Goal: Use online tool/utility

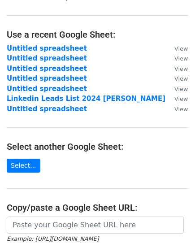
scroll to position [90, 0]
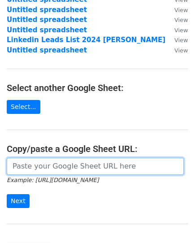
click at [54, 173] on input "url" at bounding box center [95, 166] width 177 height 17
paste input "https://docs.google.com/spreadsheets/d/12icivmIGr_ccIwP3-SgR6xt5crxYt4HT7KPKZ0P…"
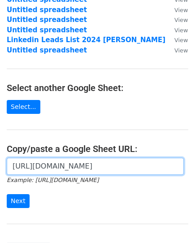
scroll to position [0, 183]
type input "https://docs.google.com/spreadsheets/d/12icivmIGr_ccIwP3-SgR6xt5crxYt4HT7KPKZ0P…"
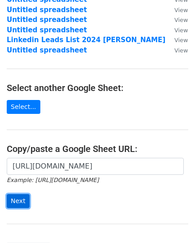
click at [13, 198] on input "Next" at bounding box center [18, 201] width 23 height 14
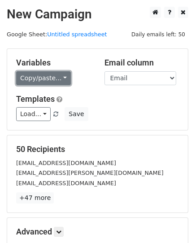
click at [59, 78] on link "Copy/paste..." at bounding box center [43, 78] width 55 height 14
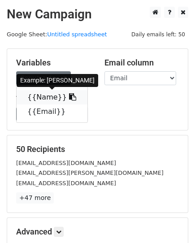
click at [48, 99] on link "{{Name}}" at bounding box center [52, 97] width 71 height 14
